Goal: Task Accomplishment & Management: Complete application form

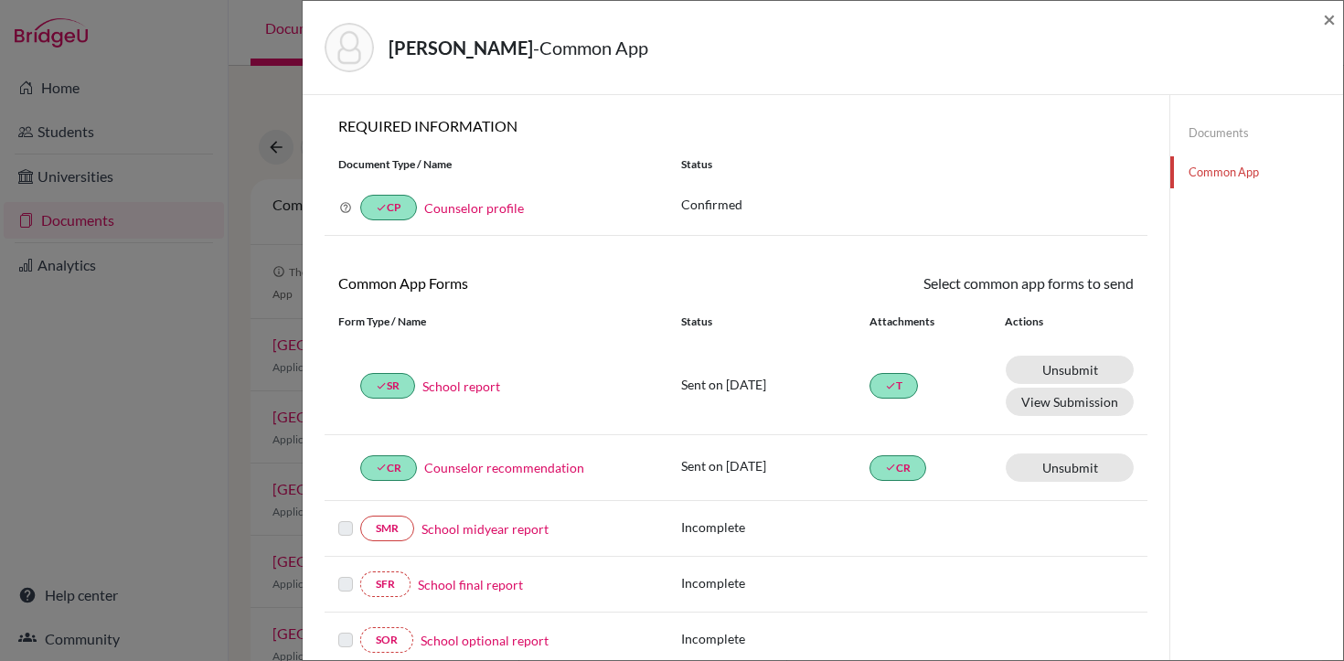
click at [479, 389] on link "School report" at bounding box center [461, 386] width 78 height 19
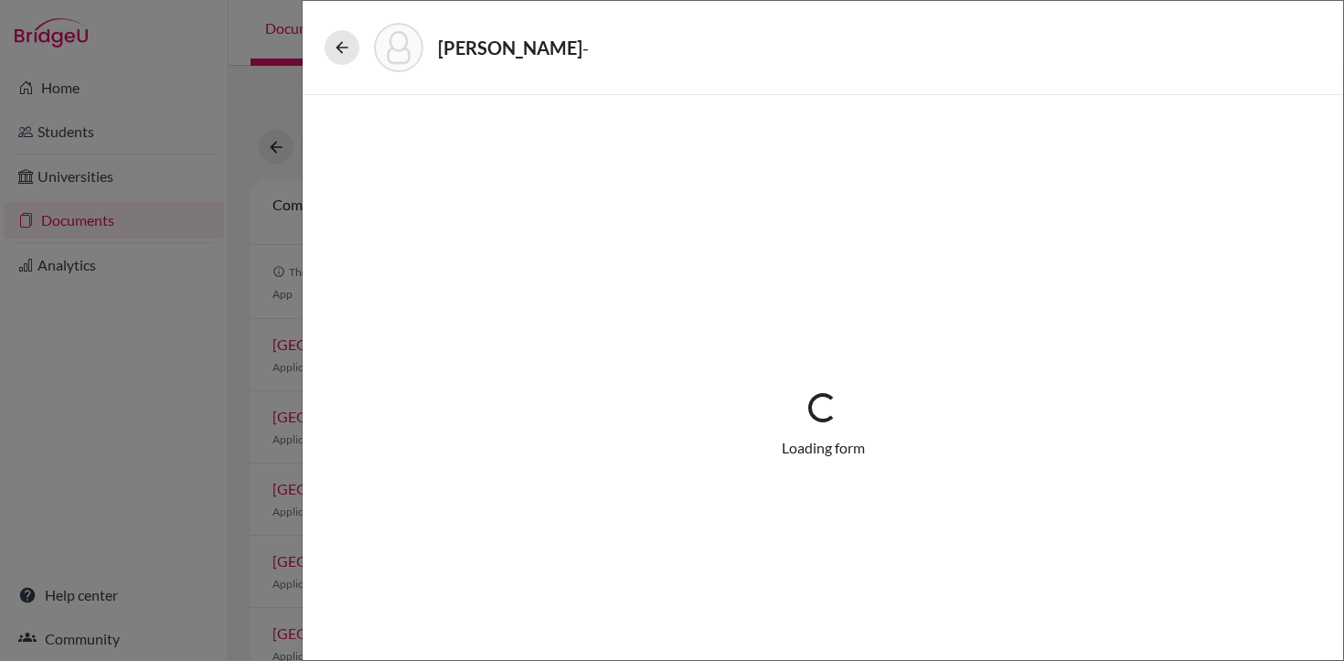
select select "1"
select select "688172"
select select "0"
select select "1"
select select "0"
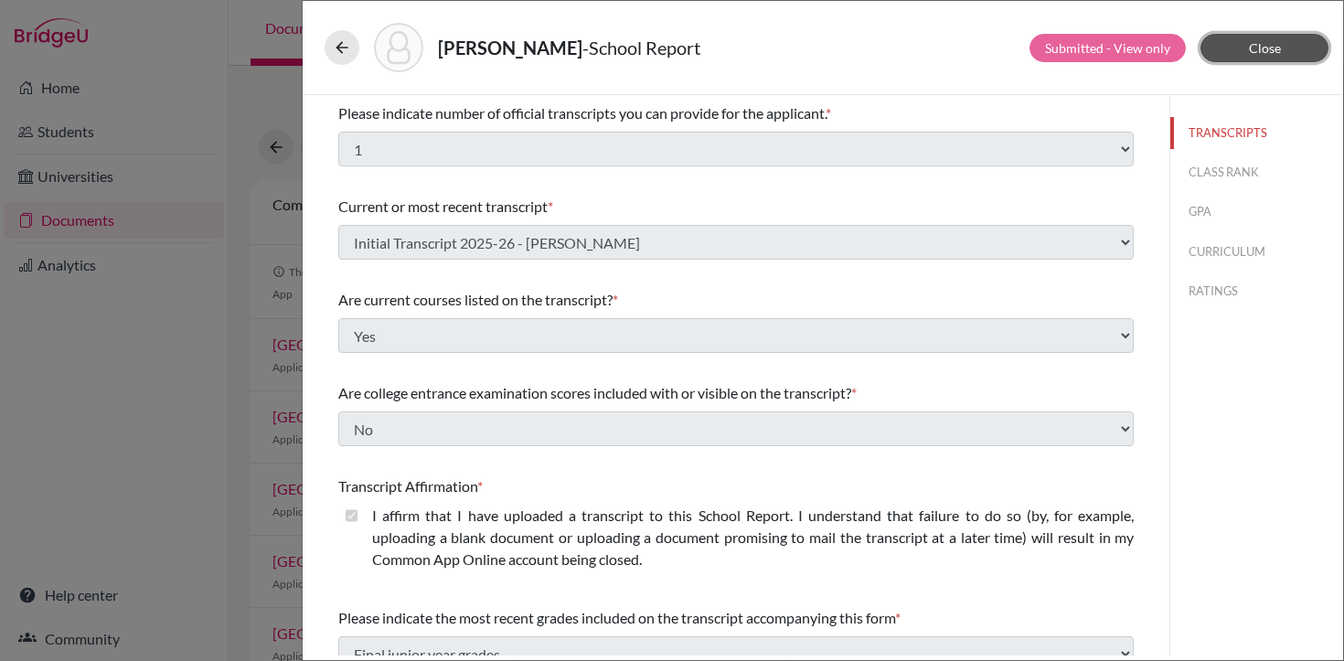
click at [1256, 48] on span "Close" at bounding box center [1265, 48] width 32 height 16
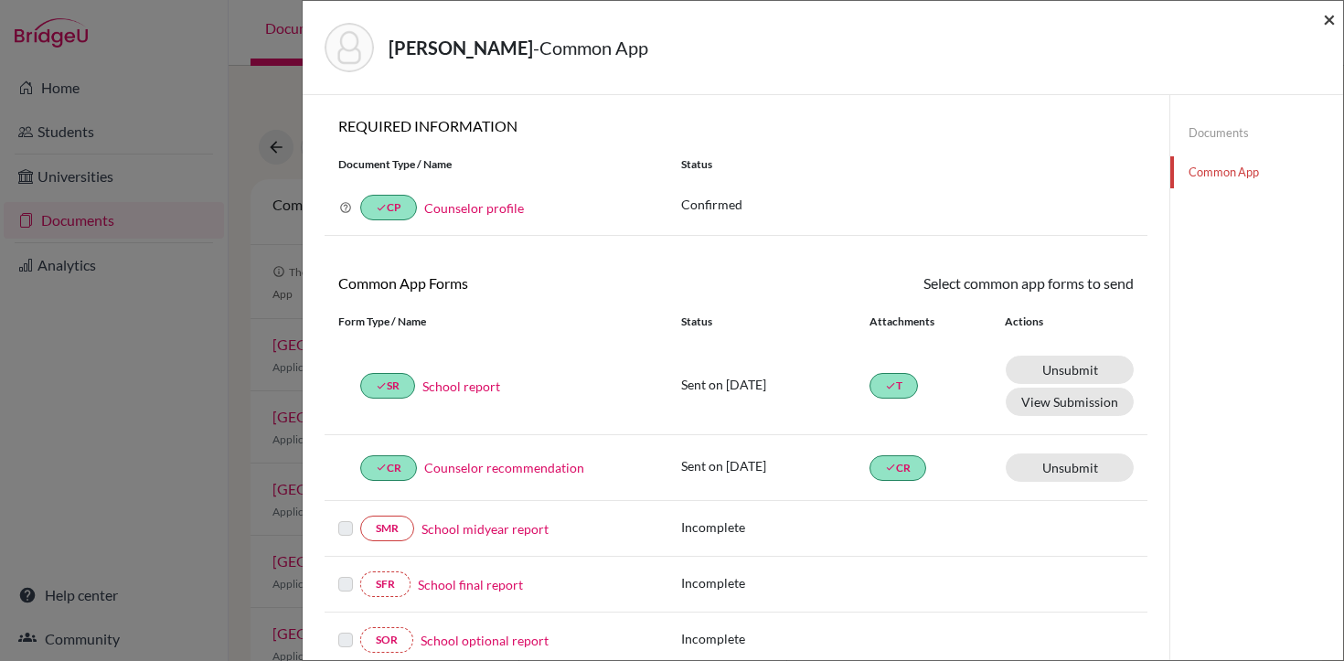
click at [1333, 21] on span "×" at bounding box center [1329, 18] width 13 height 27
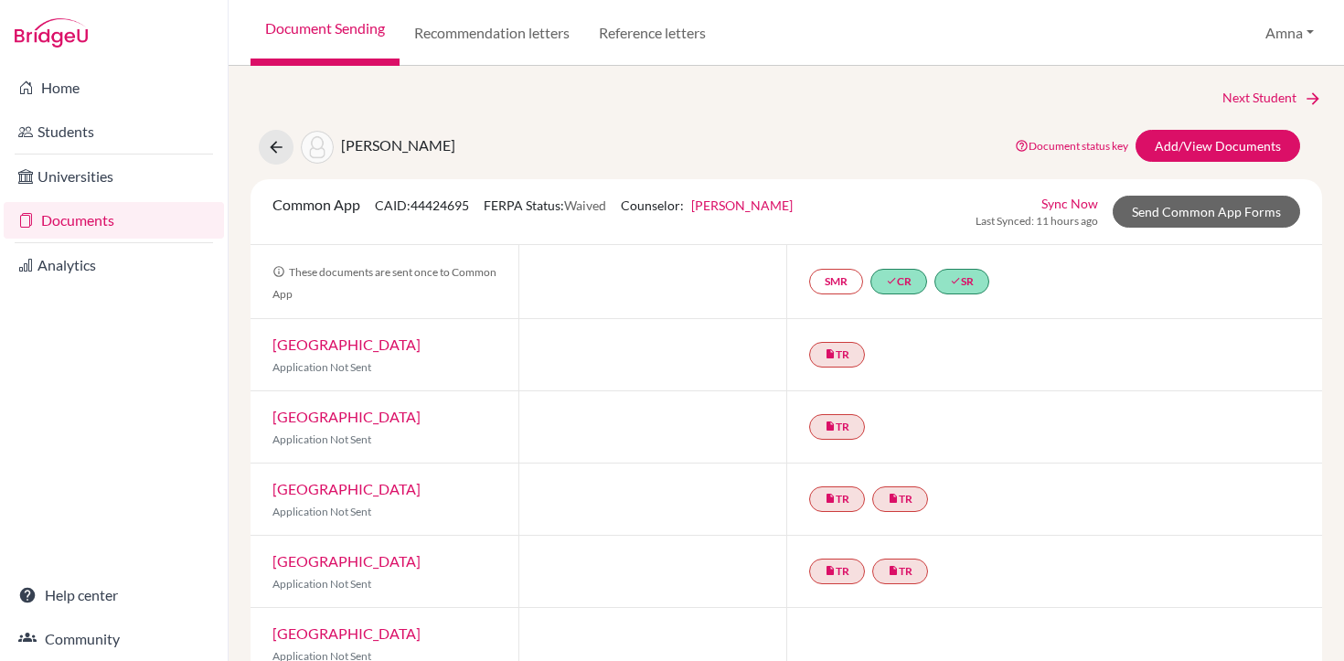
click at [319, 346] on link "[GEOGRAPHIC_DATA]" at bounding box center [346, 344] width 148 height 17
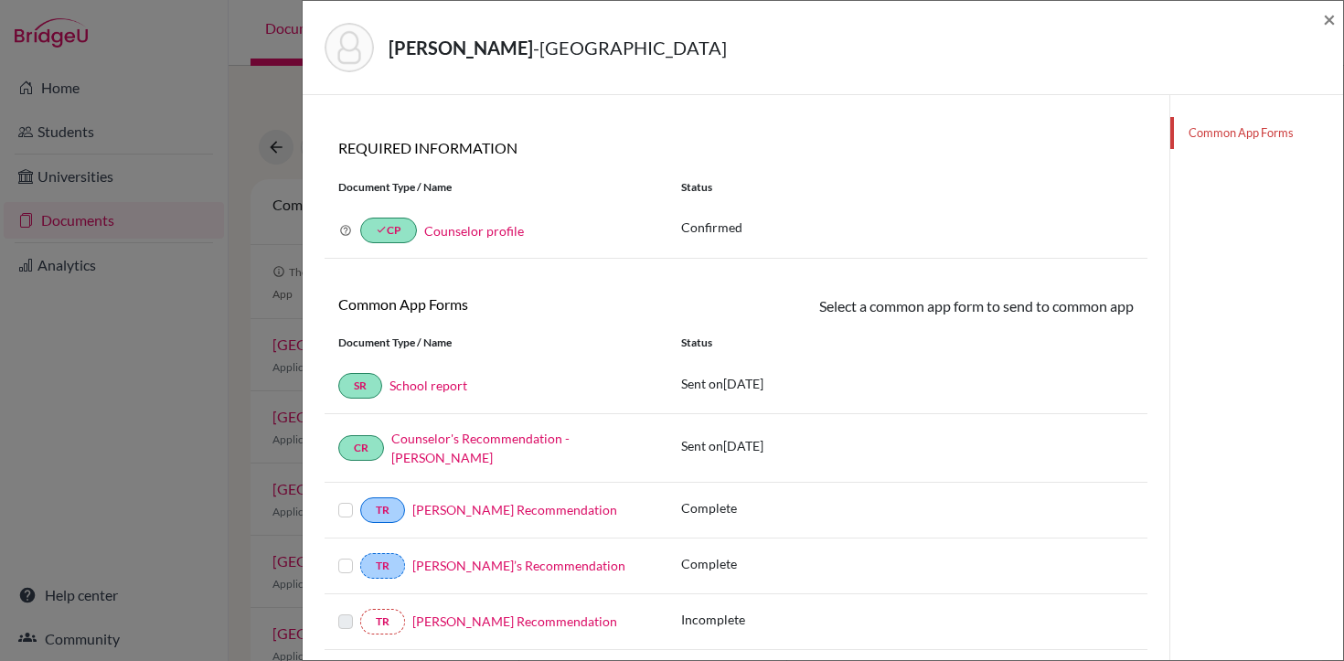
scroll to position [80, 0]
click at [1327, 23] on span "×" at bounding box center [1329, 18] width 13 height 27
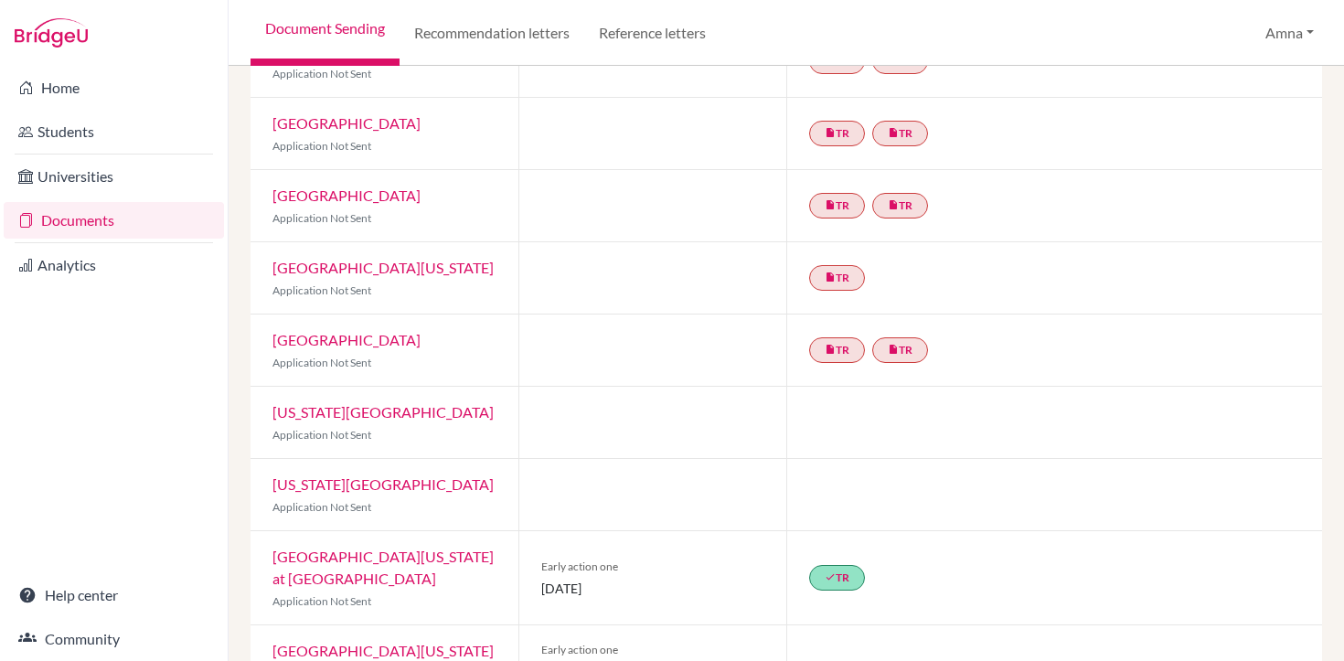
scroll to position [1145, 0]
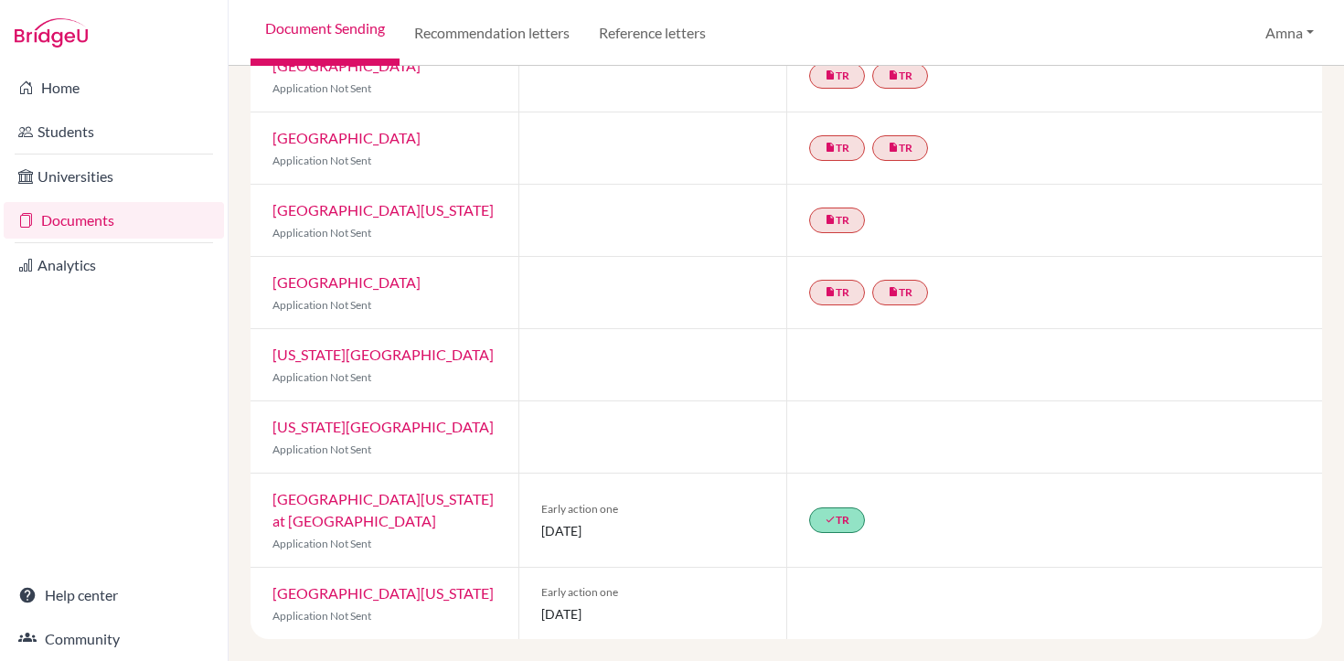
click at [393, 588] on link "[GEOGRAPHIC_DATA][US_STATE]" at bounding box center [382, 592] width 221 height 17
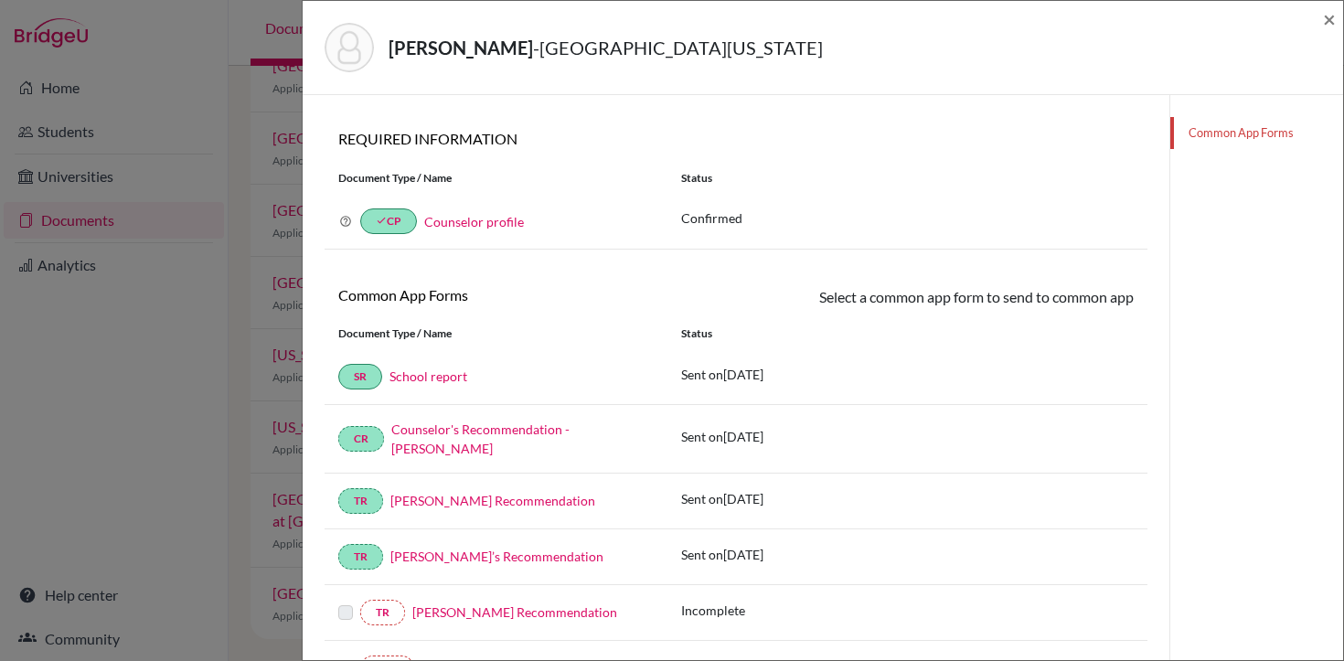
scroll to position [89, 0]
click at [1329, 21] on span "×" at bounding box center [1329, 18] width 13 height 27
